Goal: Task Accomplishment & Management: Use online tool/utility

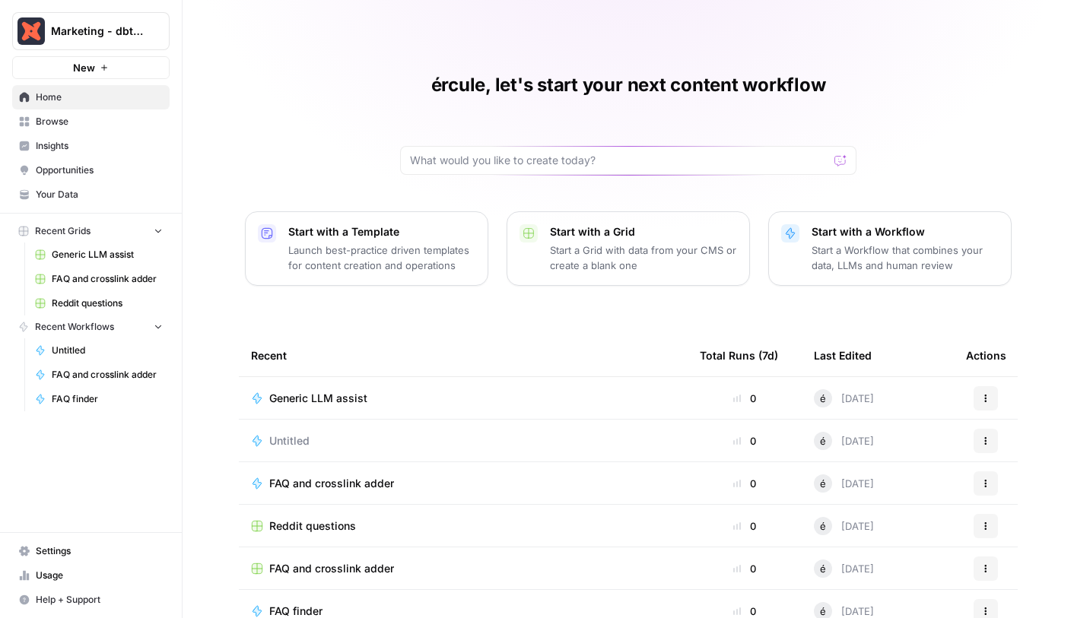
click at [92, 255] on span "Generic LLM assist" at bounding box center [107, 255] width 111 height 14
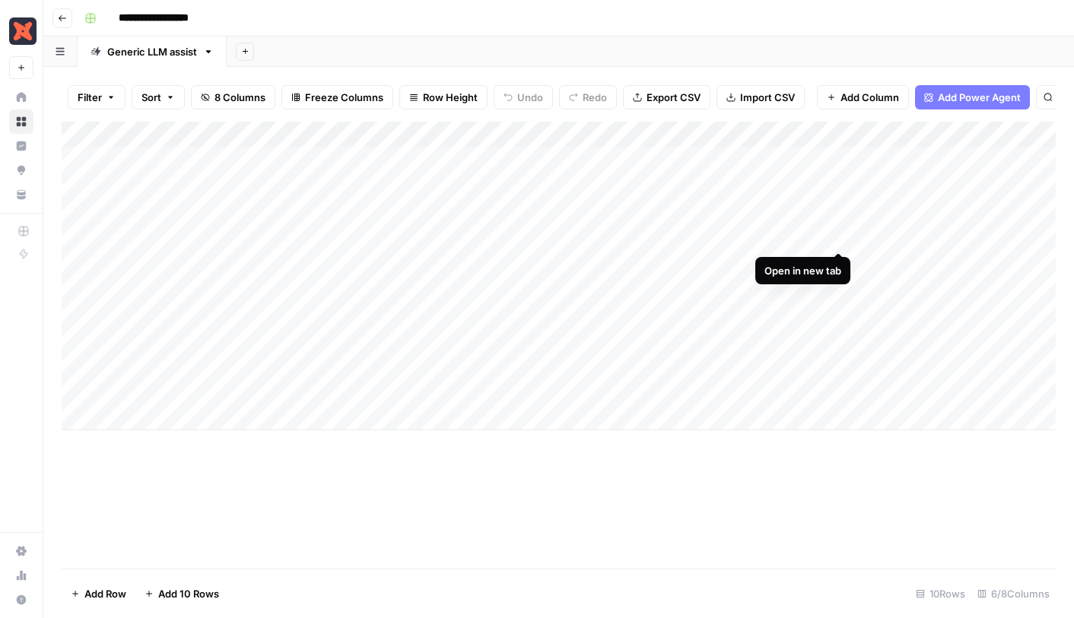
click at [841, 234] on div "Add Column" at bounding box center [559, 276] width 994 height 309
click at [230, 269] on div "Add Column" at bounding box center [559, 276] width 994 height 309
click at [226, 292] on div "Add Column" at bounding box center [559, 276] width 994 height 309
click at [226, 310] on div "Add Column" at bounding box center [559, 276] width 994 height 309
click at [224, 348] on div "Add Column" at bounding box center [559, 276] width 994 height 309
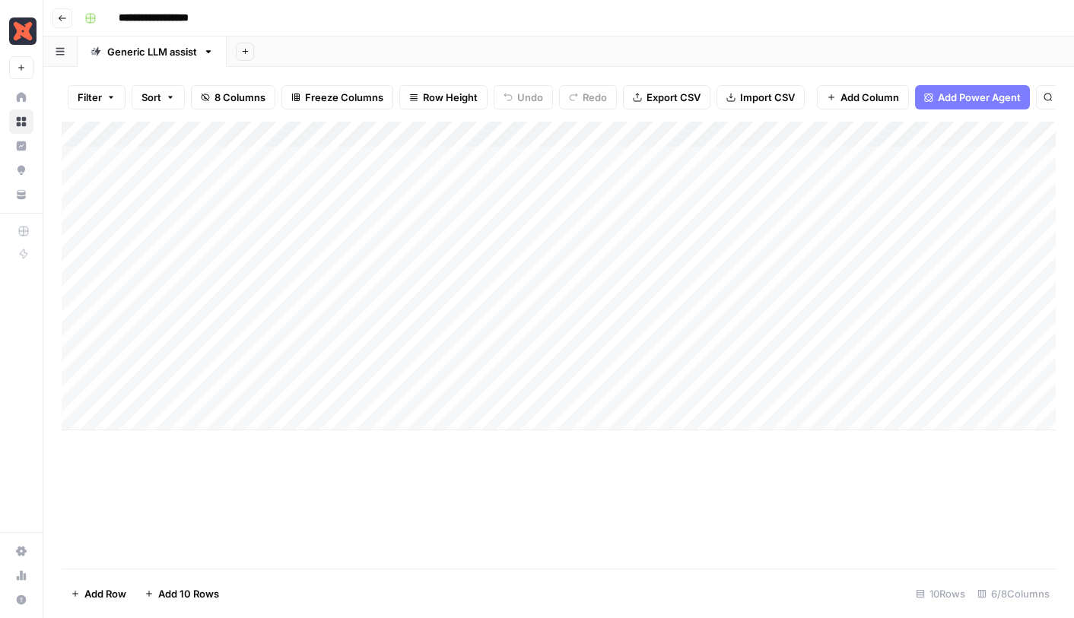
click at [239, 163] on div "Add Column" at bounding box center [559, 276] width 994 height 309
click at [837, 186] on div "Add Column" at bounding box center [559, 276] width 994 height 309
click at [259, 164] on div "Add Column" at bounding box center [559, 276] width 994 height 309
click at [243, 186] on div "Add Column" at bounding box center [559, 276] width 994 height 309
click at [229, 208] on div "Add Column" at bounding box center [559, 276] width 994 height 309
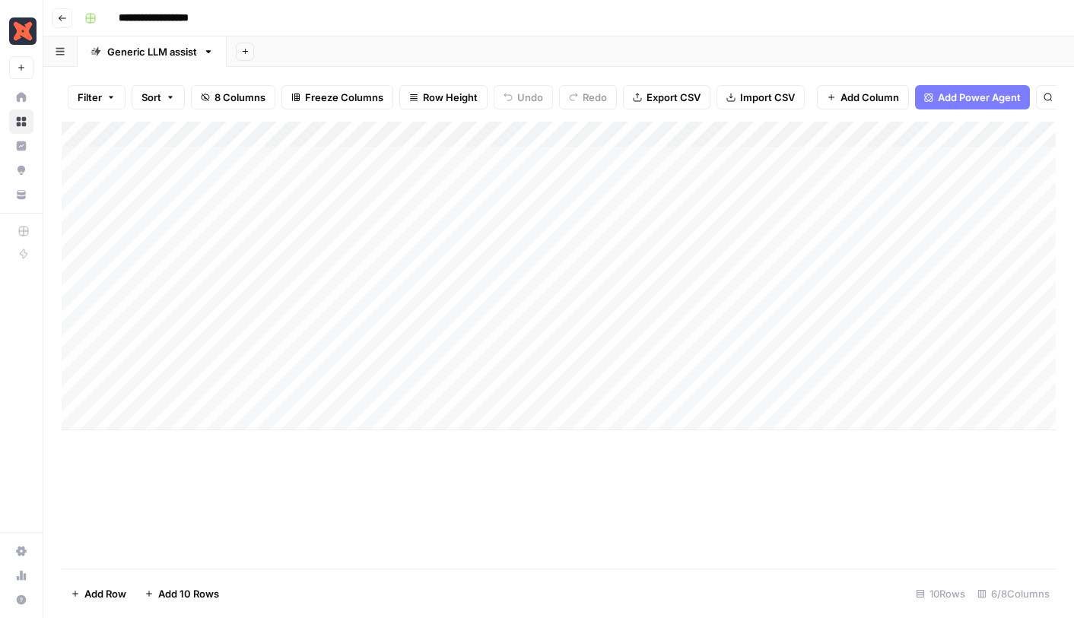
click at [218, 364] on div "Add Column" at bounding box center [559, 276] width 994 height 309
click at [221, 390] on div "Add Column" at bounding box center [559, 276] width 994 height 309
click at [212, 232] on div "Add Column" at bounding box center [559, 276] width 994 height 309
click at [210, 335] on div "Add Column" at bounding box center [559, 276] width 994 height 309
click at [266, 151] on div "Add Column" at bounding box center [559, 276] width 994 height 309
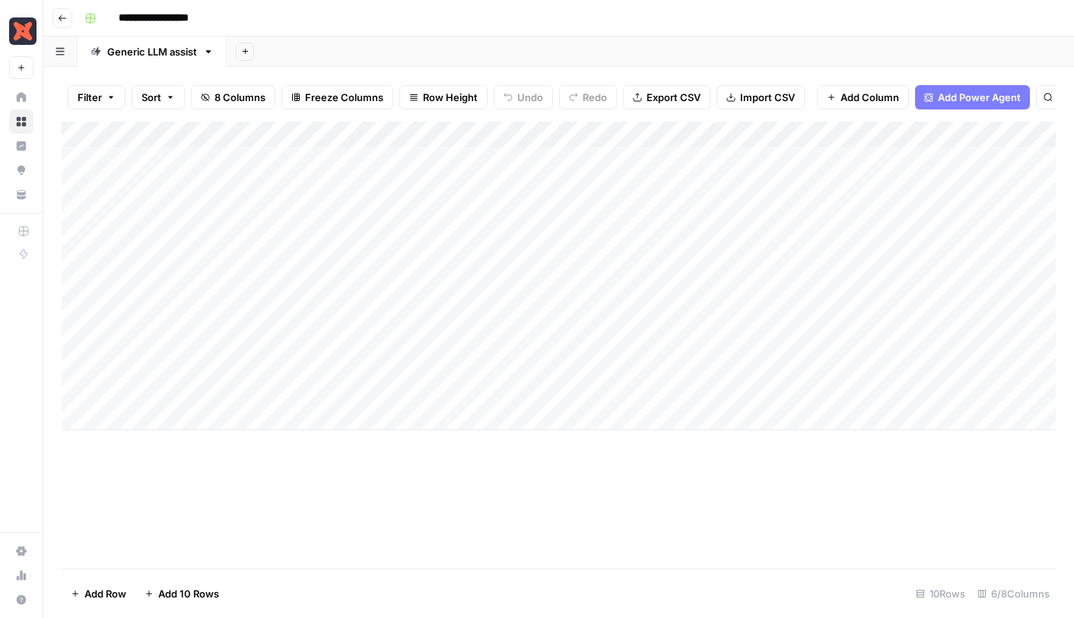
click at [259, 183] on div "Add Column" at bounding box center [559, 276] width 994 height 309
click at [256, 211] on div "Add Column" at bounding box center [559, 276] width 994 height 309
click at [209, 361] on div "Add Column" at bounding box center [559, 276] width 994 height 309
click at [216, 383] on div "Add Column" at bounding box center [559, 276] width 994 height 309
click at [892, 365] on div "Add Column" at bounding box center [559, 276] width 994 height 309
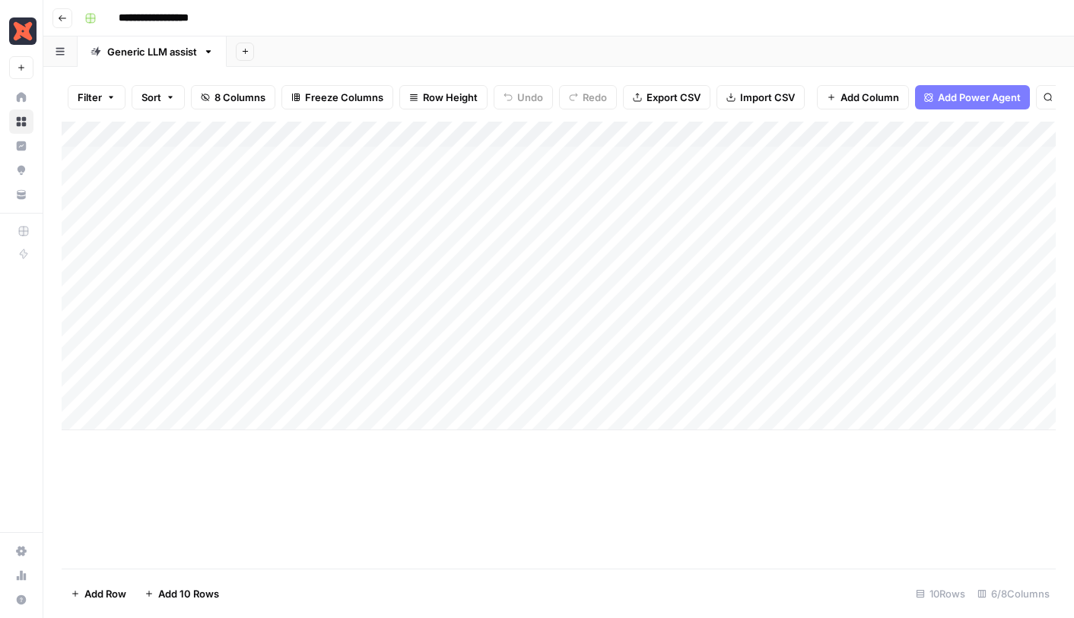
click at [906, 364] on div "Add Column" at bounding box center [559, 276] width 994 height 309
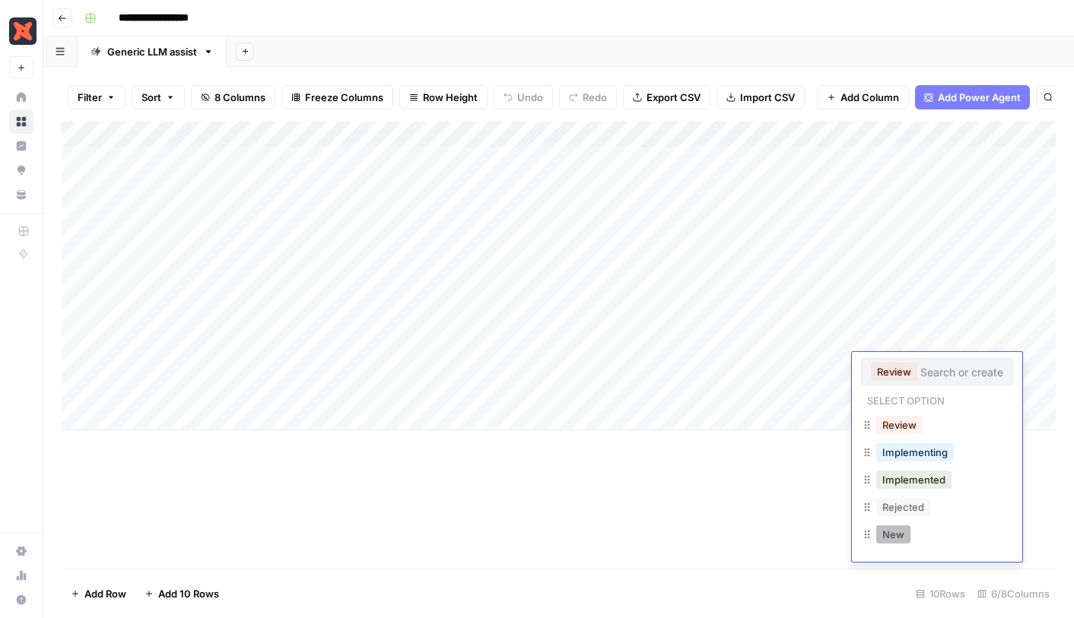
click at [893, 526] on button "New" at bounding box center [893, 535] width 34 height 18
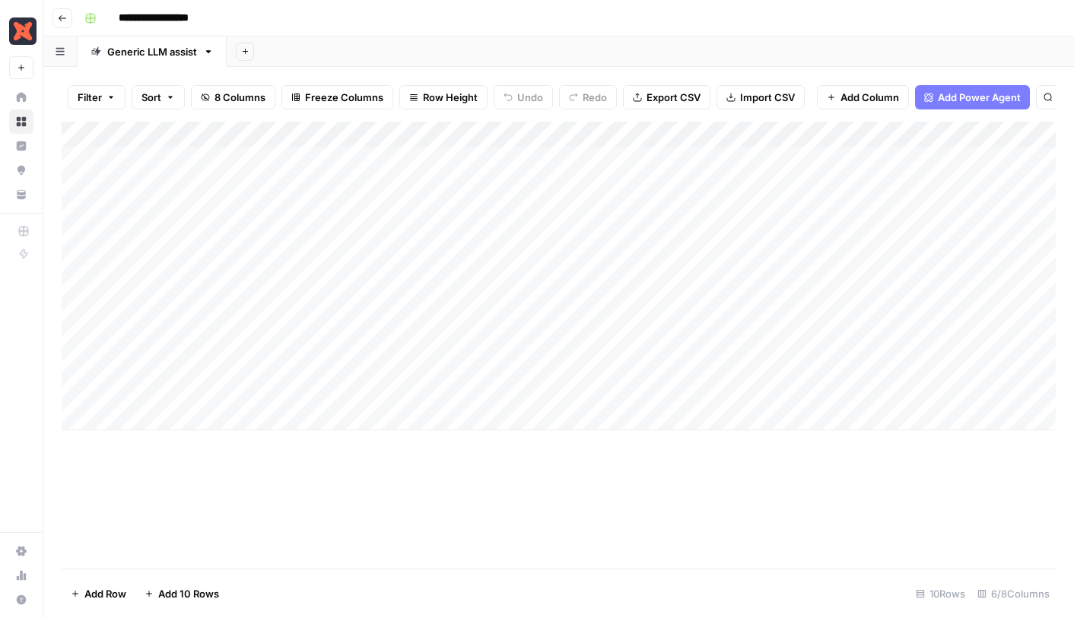
click at [901, 235] on div "Add Column" at bounding box center [559, 276] width 994 height 309
click at [889, 234] on div "Add Column" at bounding box center [559, 276] width 994 height 309
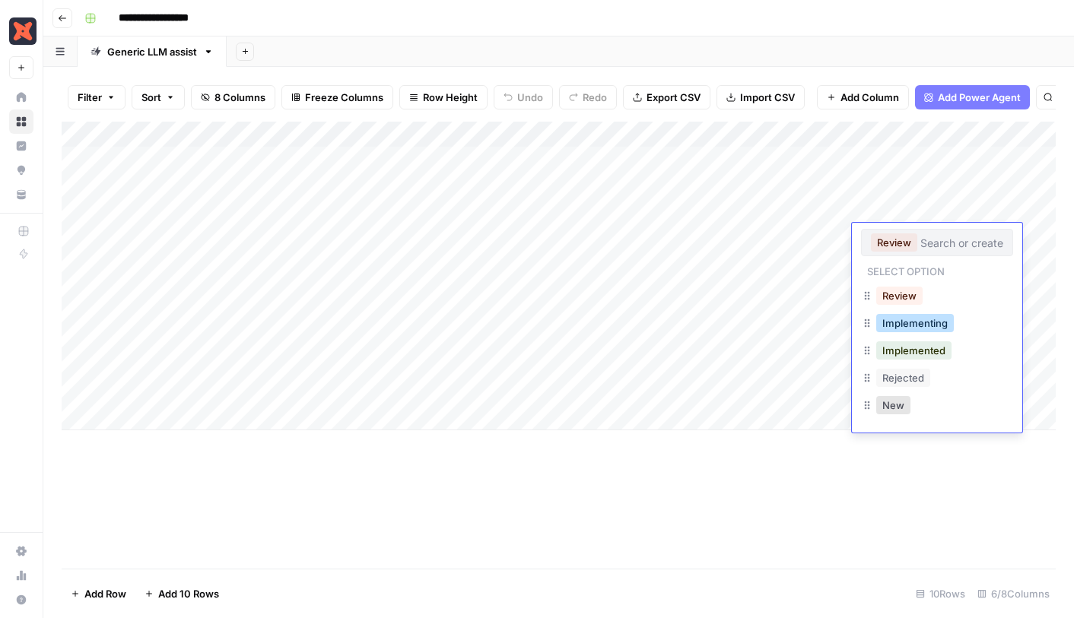
click at [903, 329] on button "Implementing" at bounding box center [915, 323] width 78 height 18
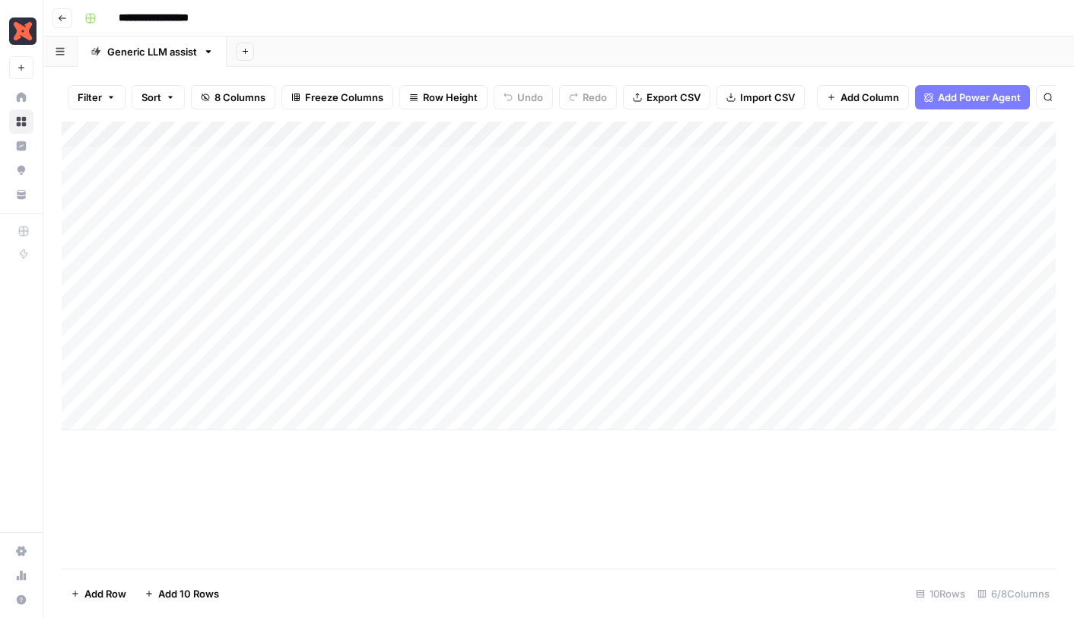
click at [380, 242] on div "Add Column" at bounding box center [559, 276] width 994 height 309
click at [370, 340] on div "Add Column" at bounding box center [559, 276] width 994 height 309
click at [234, 232] on div "Add Column" at bounding box center [559, 276] width 994 height 309
click at [227, 256] on div "Add Column" at bounding box center [559, 276] width 994 height 309
click at [222, 281] on div "Add Column" at bounding box center [559, 276] width 994 height 309
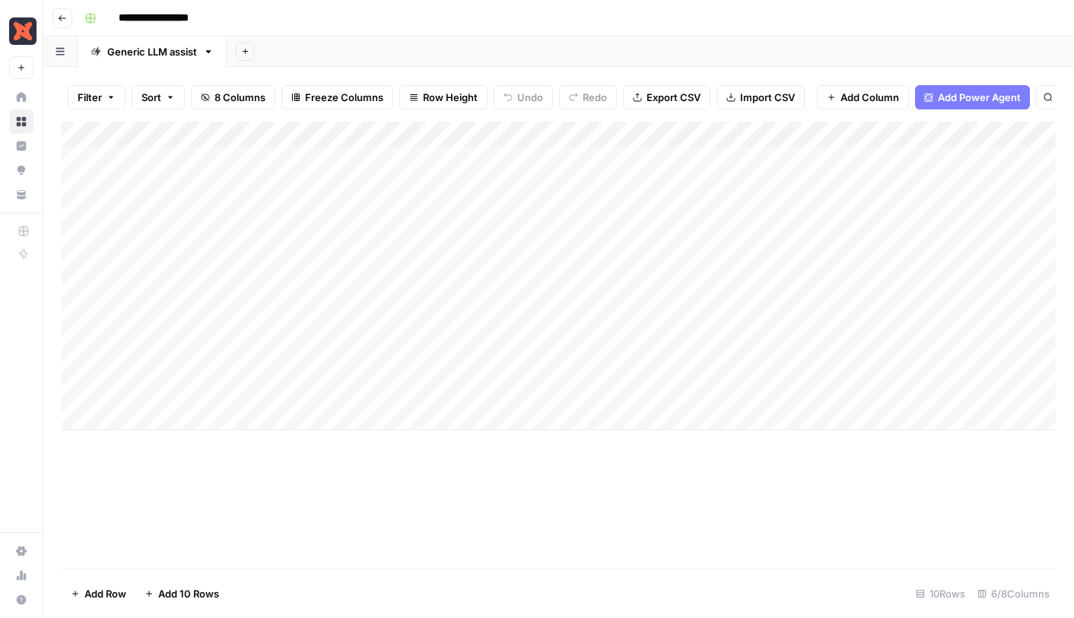
click at [222, 313] on div "Add Column" at bounding box center [559, 276] width 994 height 309
click at [223, 335] on div "Add Column" at bounding box center [559, 276] width 994 height 309
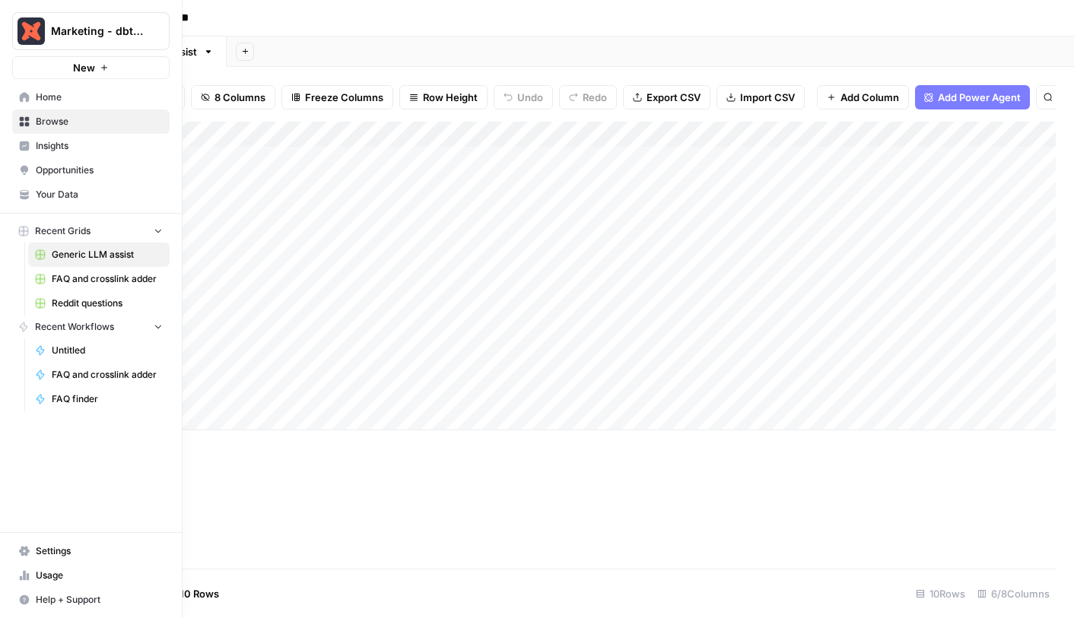
click at [33, 545] on link "Settings" at bounding box center [90, 551] width 157 height 24
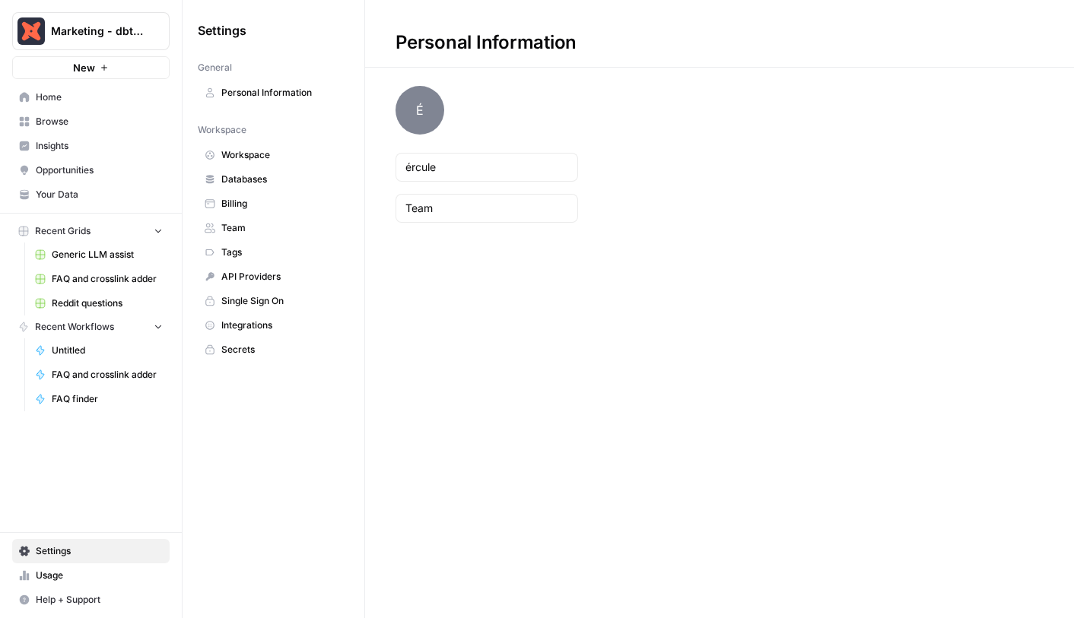
click at [259, 324] on span "Integrations" at bounding box center [281, 326] width 121 height 14
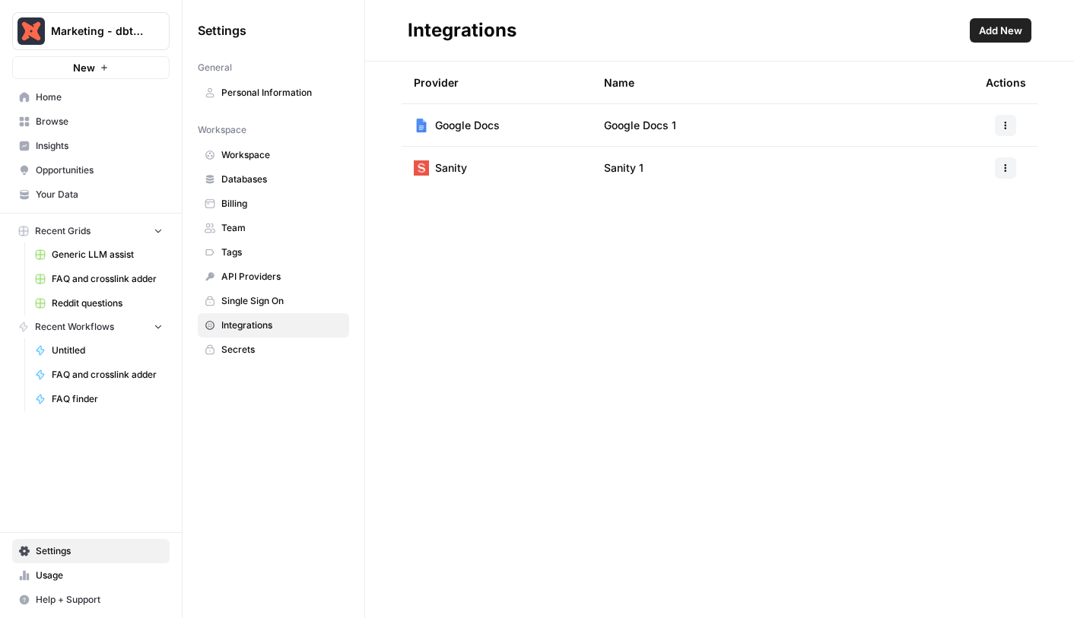
click at [501, 161] on td "Sanity" at bounding box center [497, 168] width 190 height 43
click at [470, 164] on td "Sanity" at bounding box center [497, 168] width 190 height 43
click at [599, 167] on td "Sanity 1" at bounding box center [783, 168] width 382 height 43
click at [83, 278] on span "FAQ and crosslink adder" at bounding box center [107, 279] width 111 height 14
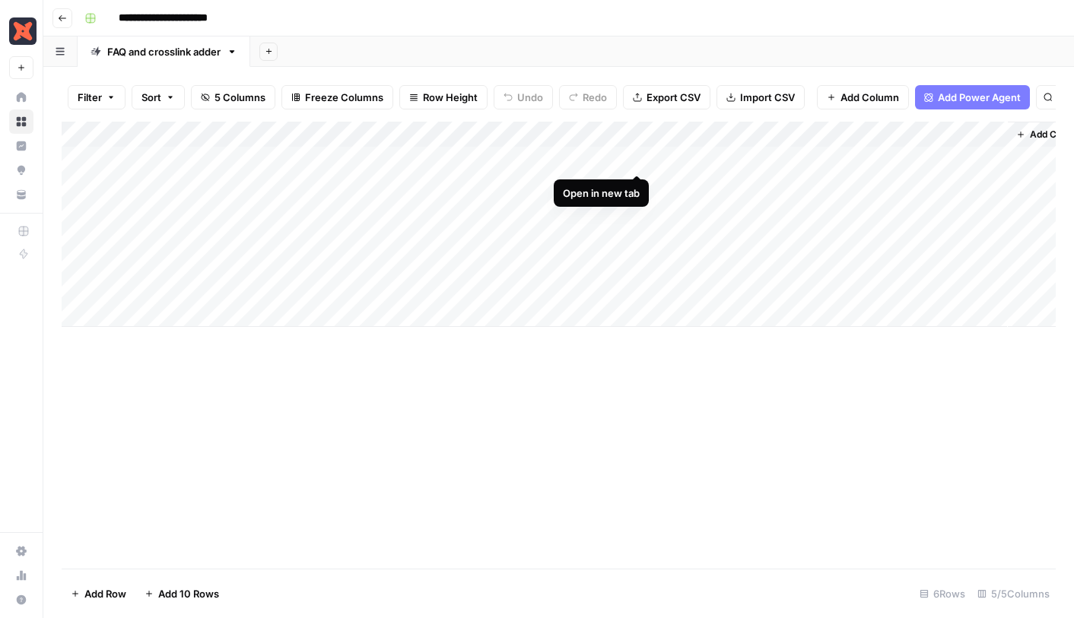
click at [637, 155] on div "Add Column" at bounding box center [559, 224] width 994 height 205
click at [640, 162] on div "Add Column" at bounding box center [559, 224] width 994 height 205
click at [461, 431] on div "Add Column" at bounding box center [559, 345] width 994 height 447
